Goal: Task Accomplishment & Management: Use online tool/utility

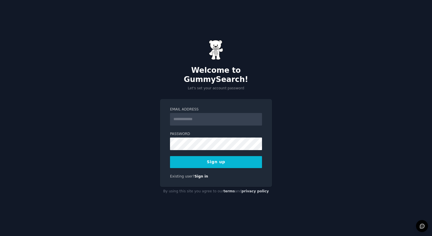
click at [226, 119] on input "Email Address" at bounding box center [216, 119] width 92 height 13
click at [233, 120] on input "Email Address" at bounding box center [216, 119] width 92 height 13
click at [229, 114] on input "Email Address" at bounding box center [216, 119] width 92 height 13
type input "**********"
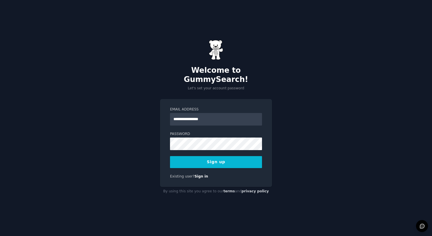
click at [320, 97] on div "**********" at bounding box center [216, 118] width 432 height 236
click at [222, 159] on button "Sign up" at bounding box center [216, 162] width 92 height 12
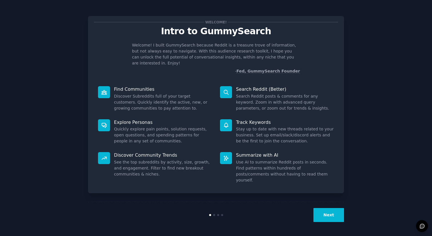
click at [231, 119] on div at bounding box center [226, 125] width 12 height 12
click at [253, 119] on p "Track Keywords" at bounding box center [285, 122] width 98 height 6
click at [331, 210] on button "Next" at bounding box center [329, 215] width 31 height 14
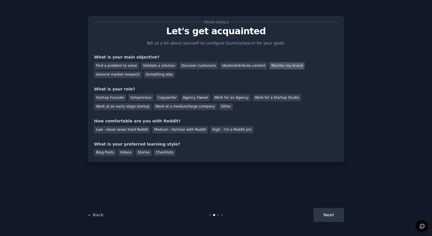
click at [280, 66] on div "Monitor my brand" at bounding box center [287, 65] width 35 height 7
click at [146, 107] on div "Work at an early stage startup" at bounding box center [122, 106] width 57 height 7
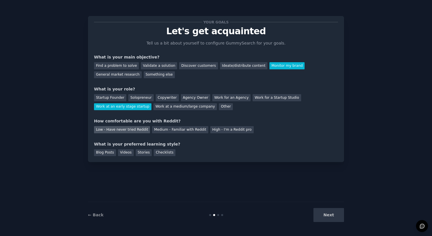
click at [142, 130] on div "Low - Have never tried Reddit" at bounding box center [122, 129] width 56 height 7
click at [162, 152] on div "Checklists" at bounding box center [165, 153] width 22 height 7
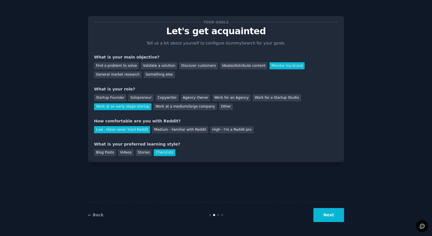
click at [340, 213] on button "Next" at bounding box center [329, 215] width 31 height 14
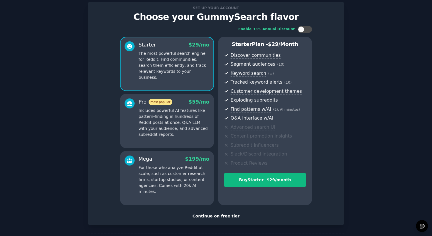
scroll to position [38, 0]
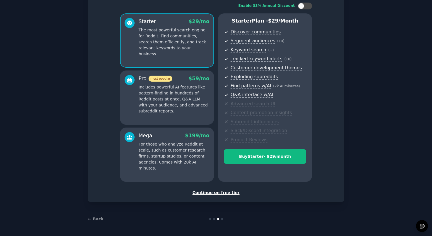
click at [222, 193] on div "Continue on free tier" at bounding box center [216, 193] width 244 height 6
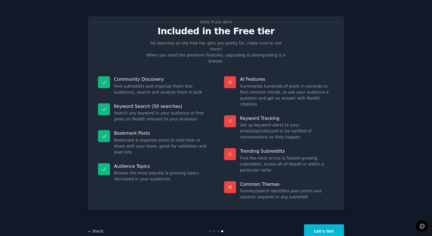
click at [328, 225] on button "Let's Go!" at bounding box center [324, 232] width 40 height 14
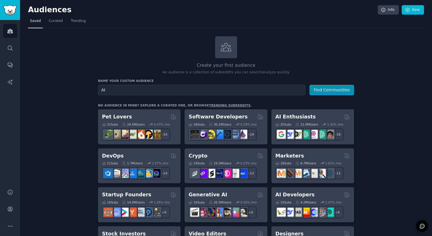
type input "A"
type input "Hubert.ai"
click at [343, 90] on button "Find Communities" at bounding box center [332, 90] width 45 height 11
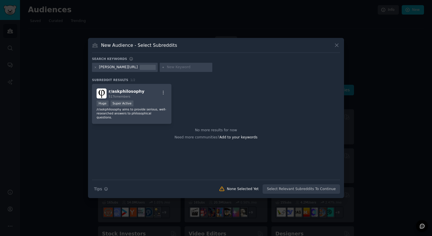
click at [167, 67] on input "text" at bounding box center [188, 67] width 43 height 5
click at [338, 47] on icon at bounding box center [337, 45] width 6 height 6
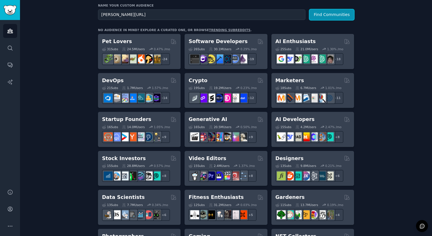
scroll to position [84, 0]
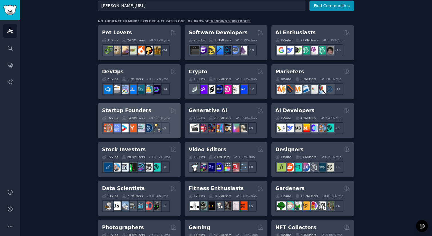
click at [131, 110] on h2 "Startup Founders" at bounding box center [126, 110] width 49 height 7
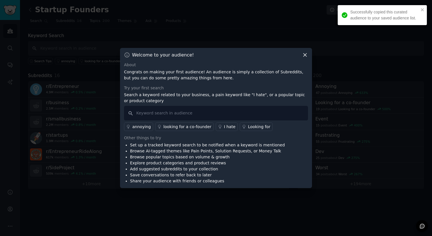
click at [304, 55] on icon at bounding box center [305, 55] width 6 height 6
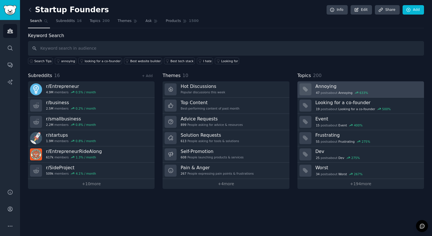
click at [346, 88] on h3 "Annoying" at bounding box center [368, 86] width 105 height 6
